Goal: Check status: Check status

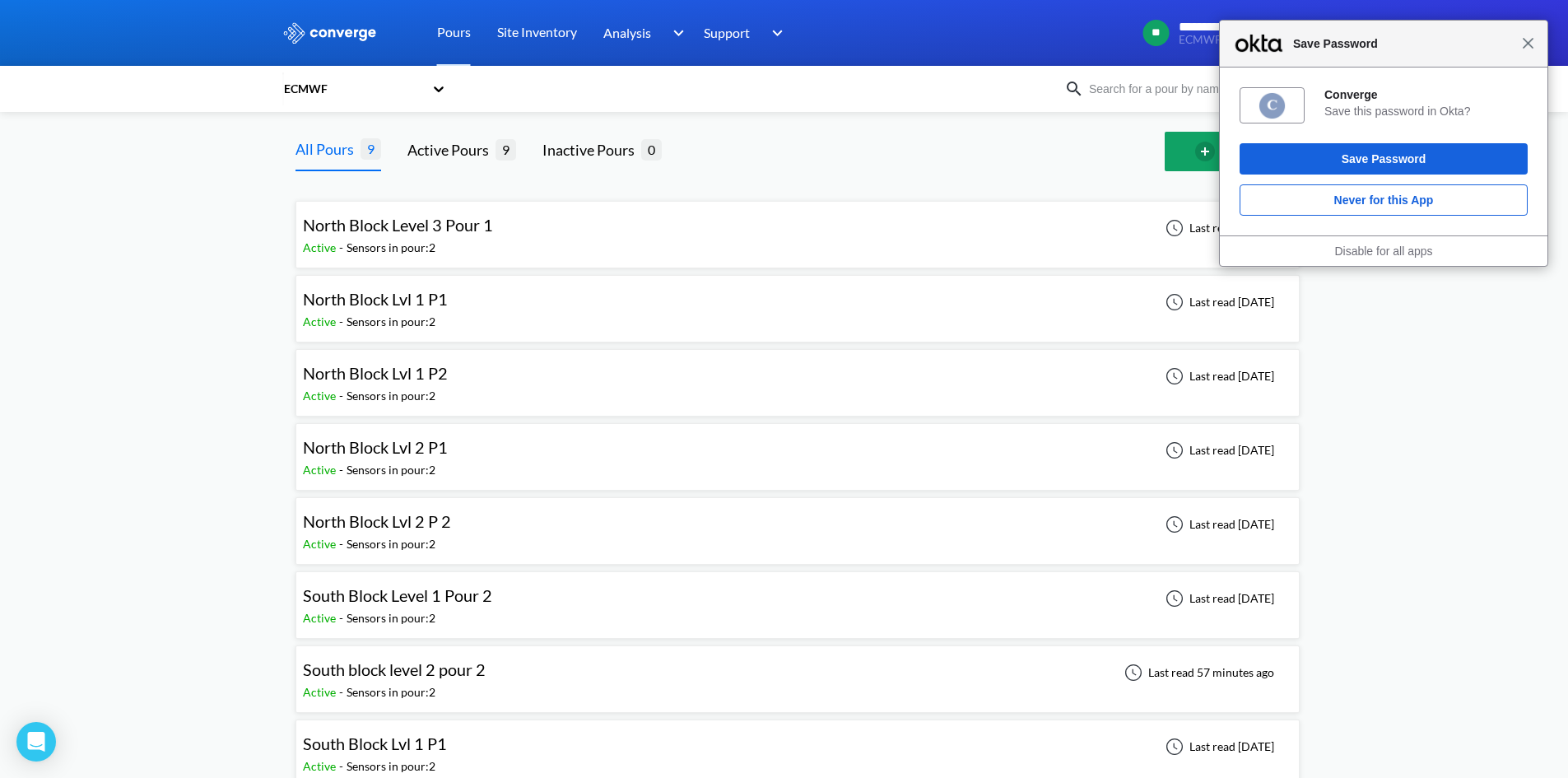
click at [1527, 44] on span "Close" at bounding box center [1528, 43] width 12 height 12
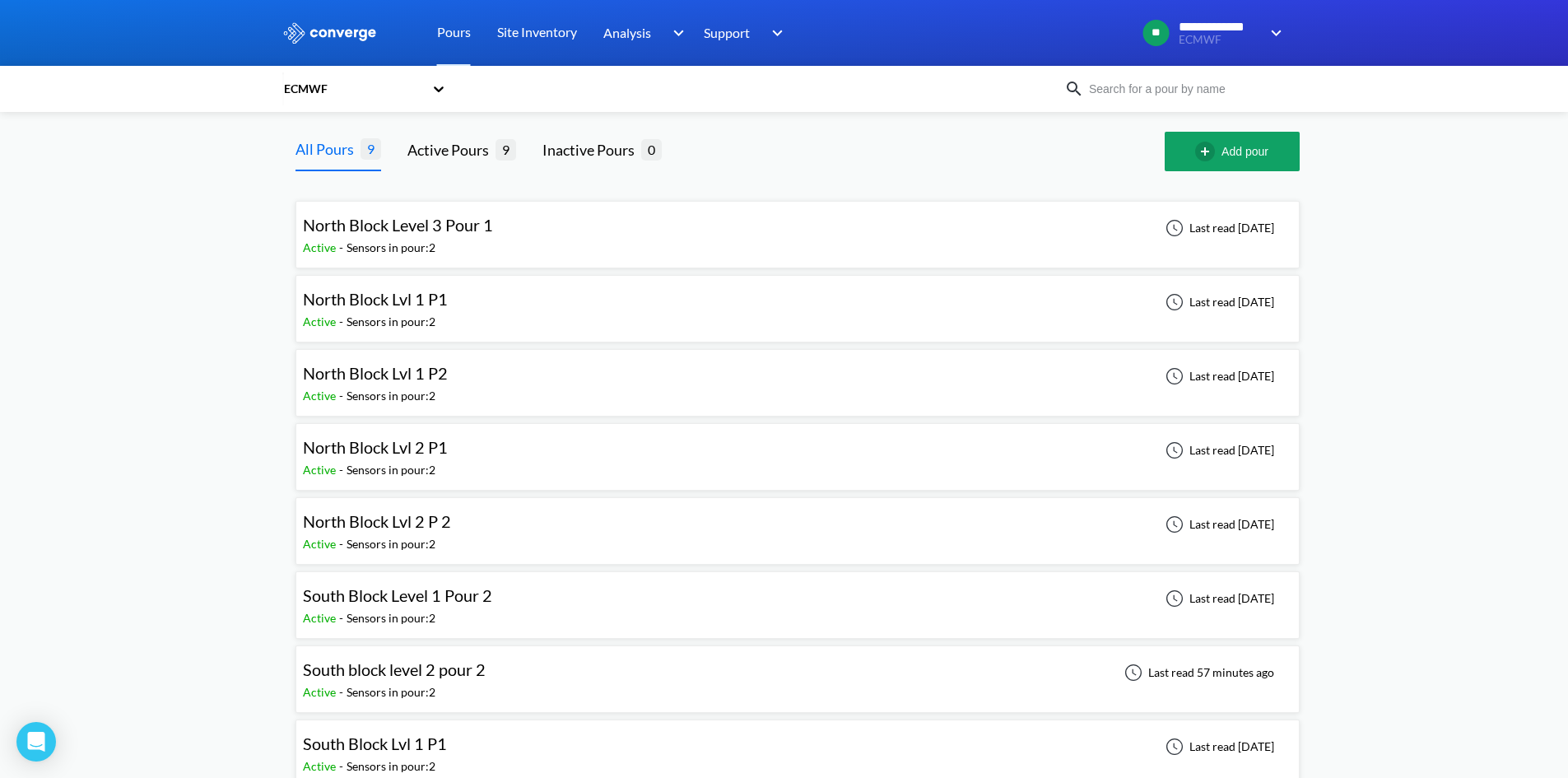
click at [447, 87] on icon at bounding box center [438, 89] width 17 height 17
click at [725, 236] on div "North Block Level 3 Pour 1 Active - Sensors in pour: 2 Last read [DATE]" at bounding box center [797, 235] width 989 height 53
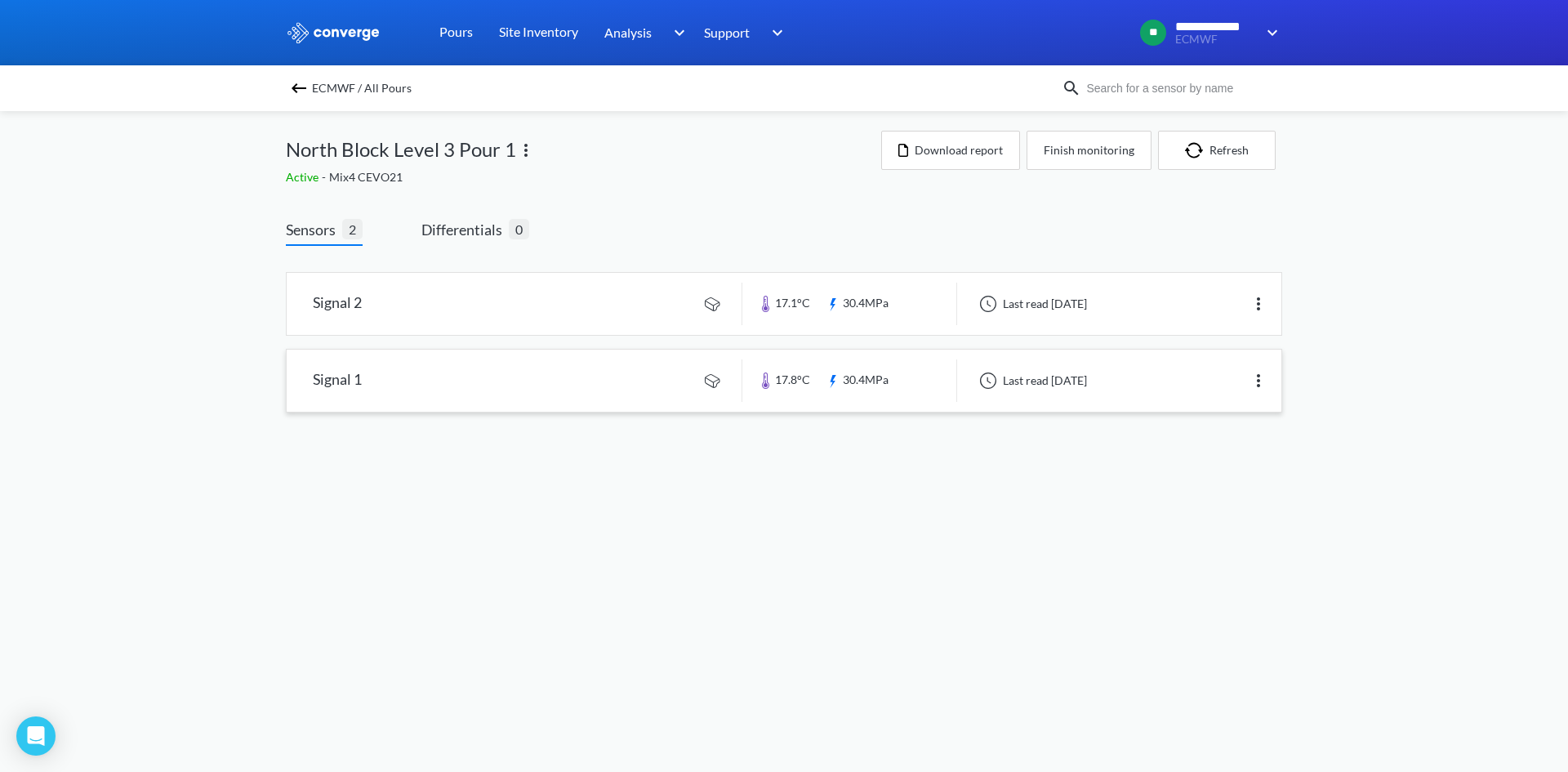
click at [861, 379] on link at bounding box center [783, 380] width 994 height 62
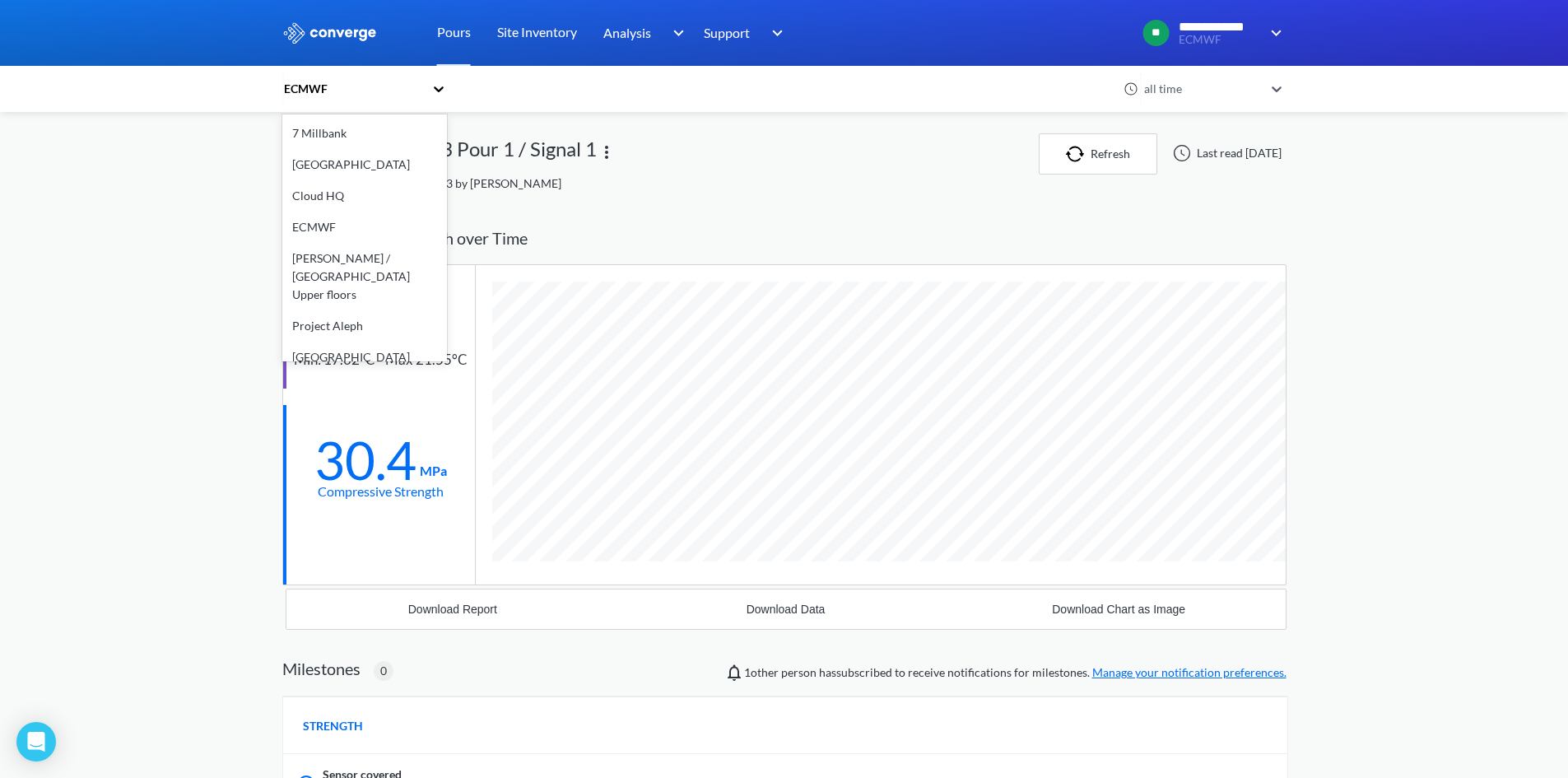
click at [447, 84] on icon at bounding box center [438, 89] width 17 height 17
click at [109, 249] on div "**********" at bounding box center [784, 566] width 1568 height 1132
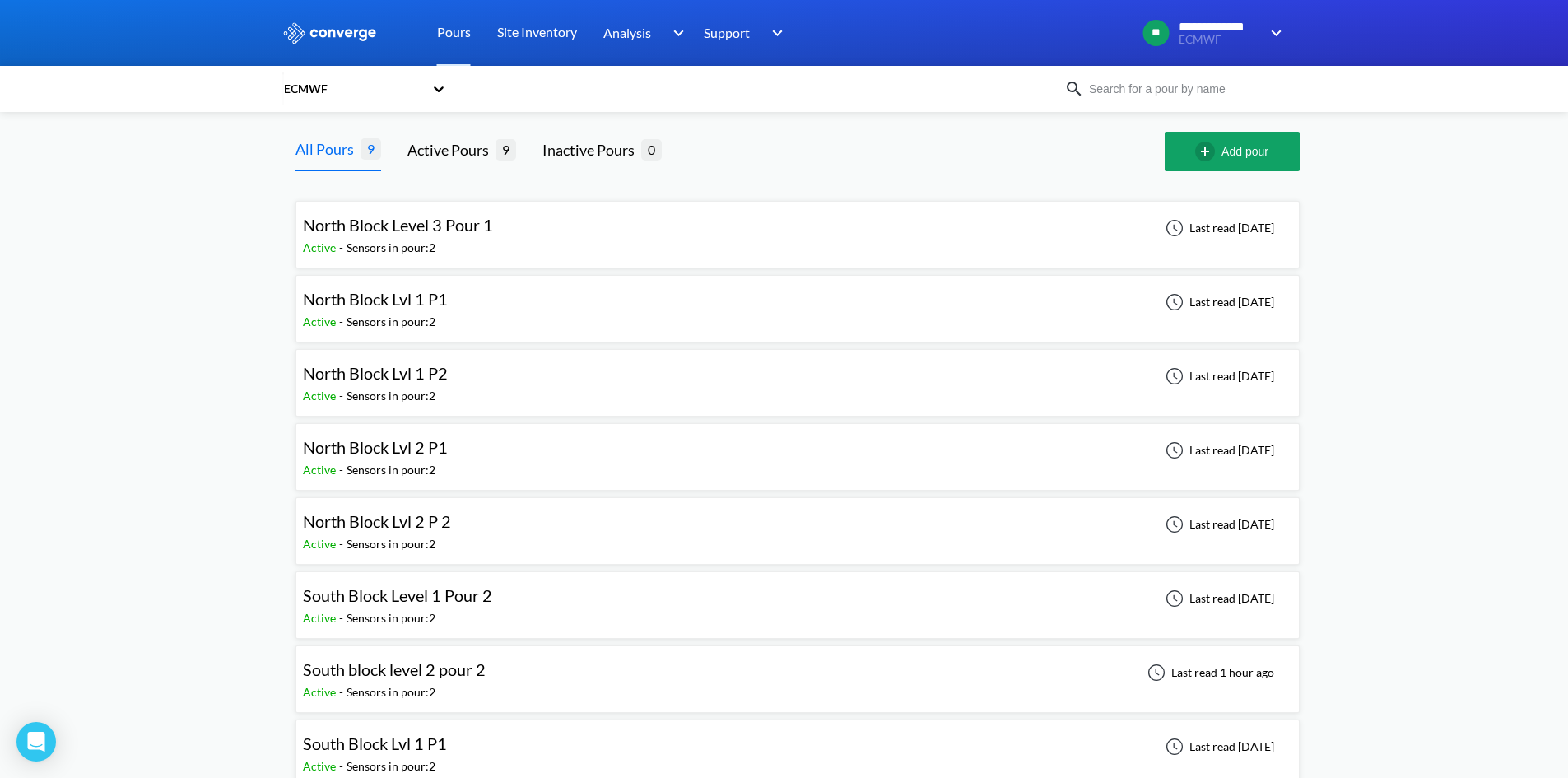
click at [751, 224] on div "North Block Level 3 Pour 1 Active - Sensors in pour: 2 Last read [DATE]" at bounding box center [797, 235] width 989 height 53
